Goal: Find specific page/section: Find specific page/section

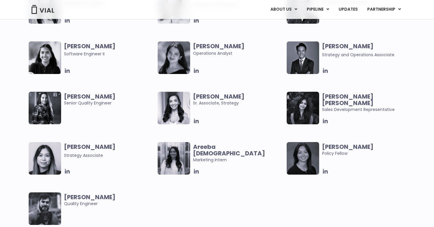
scroll to position [883, 0]
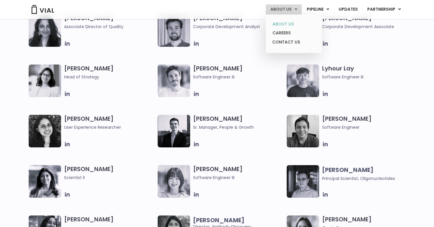
click at [292, 27] on link "ABOUT US" at bounding box center [294, 23] width 52 height 9
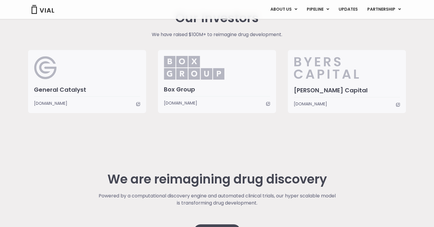
scroll to position [1400, 0]
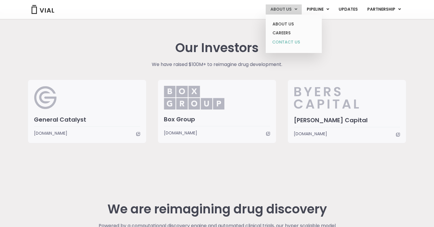
click at [297, 45] on link "CONTACT US" at bounding box center [294, 42] width 52 height 9
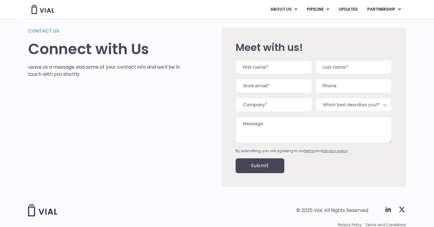
scroll to position [43, 0]
